Goal: Transaction & Acquisition: Purchase product/service

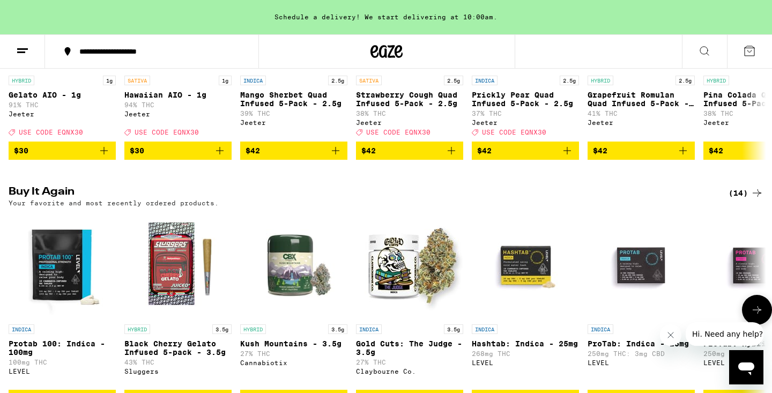
scroll to position [670, 0]
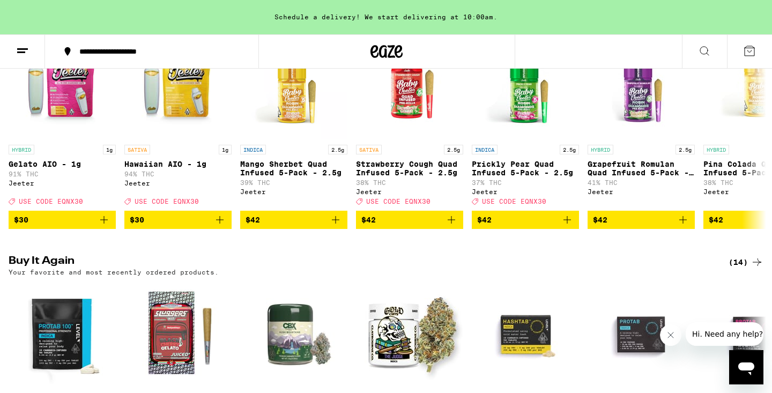
click at [696, 47] on button at bounding box center [704, 52] width 45 height 34
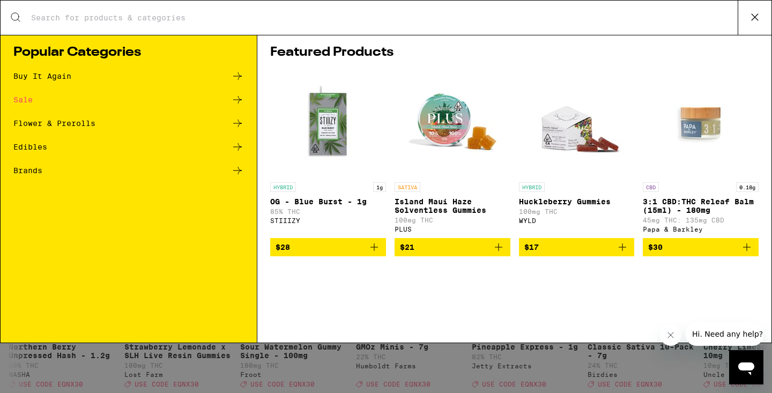
scroll to position [0, 0]
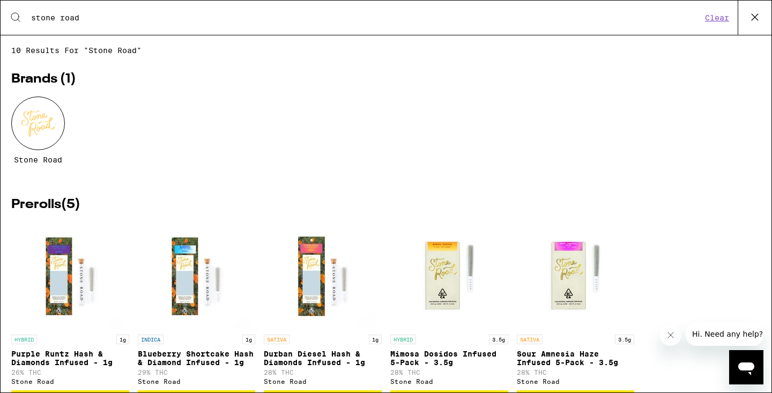
type input "stone road"
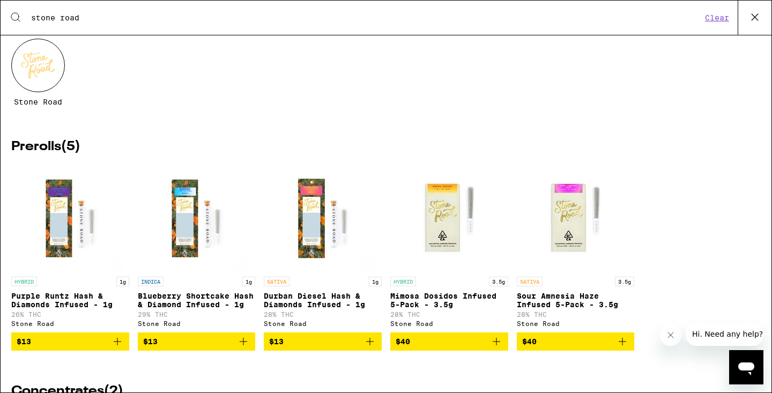
scroll to position [58, 0]
